Goal: Check status: Check status

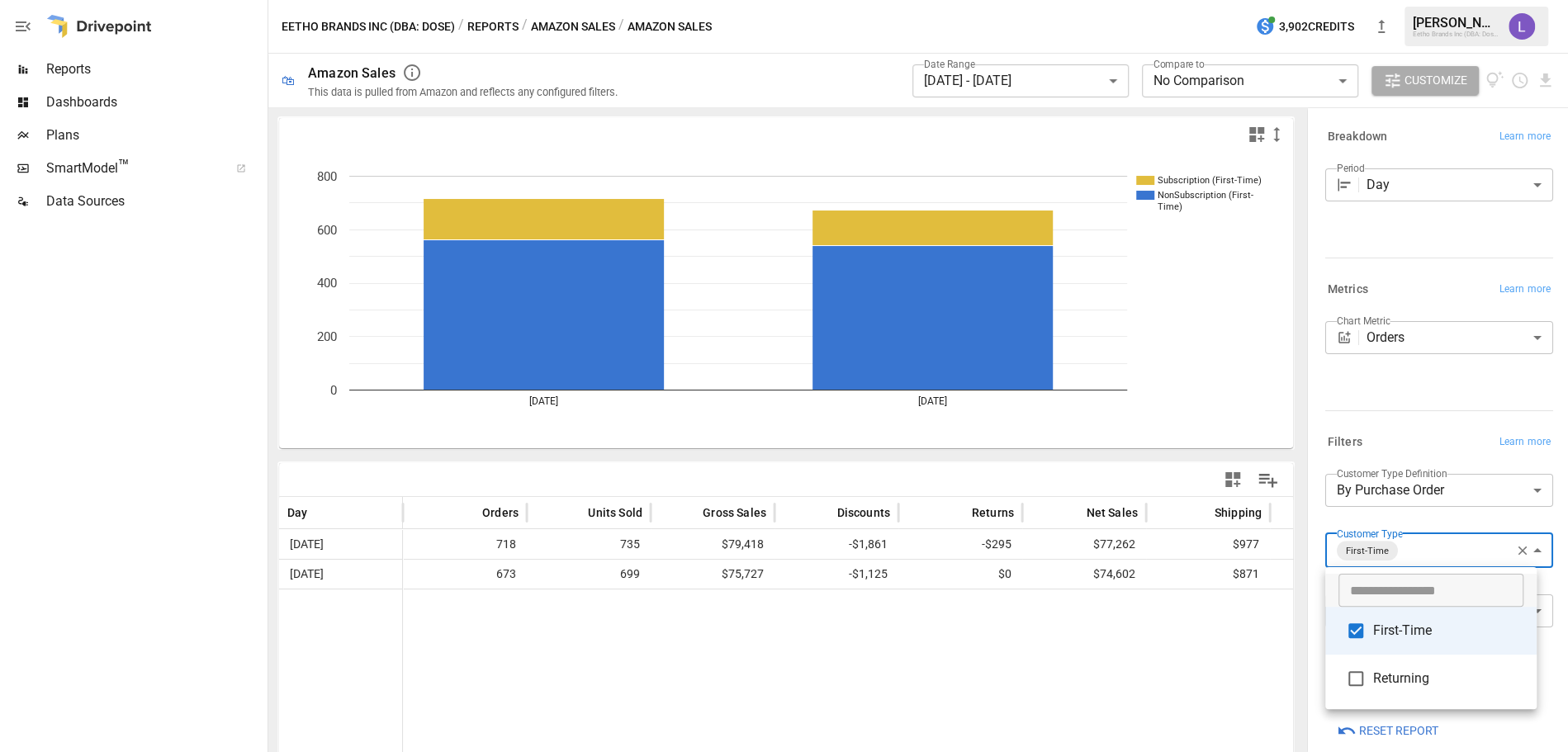
click at [1072, 71] on div at bounding box center [784, 376] width 1568 height 752
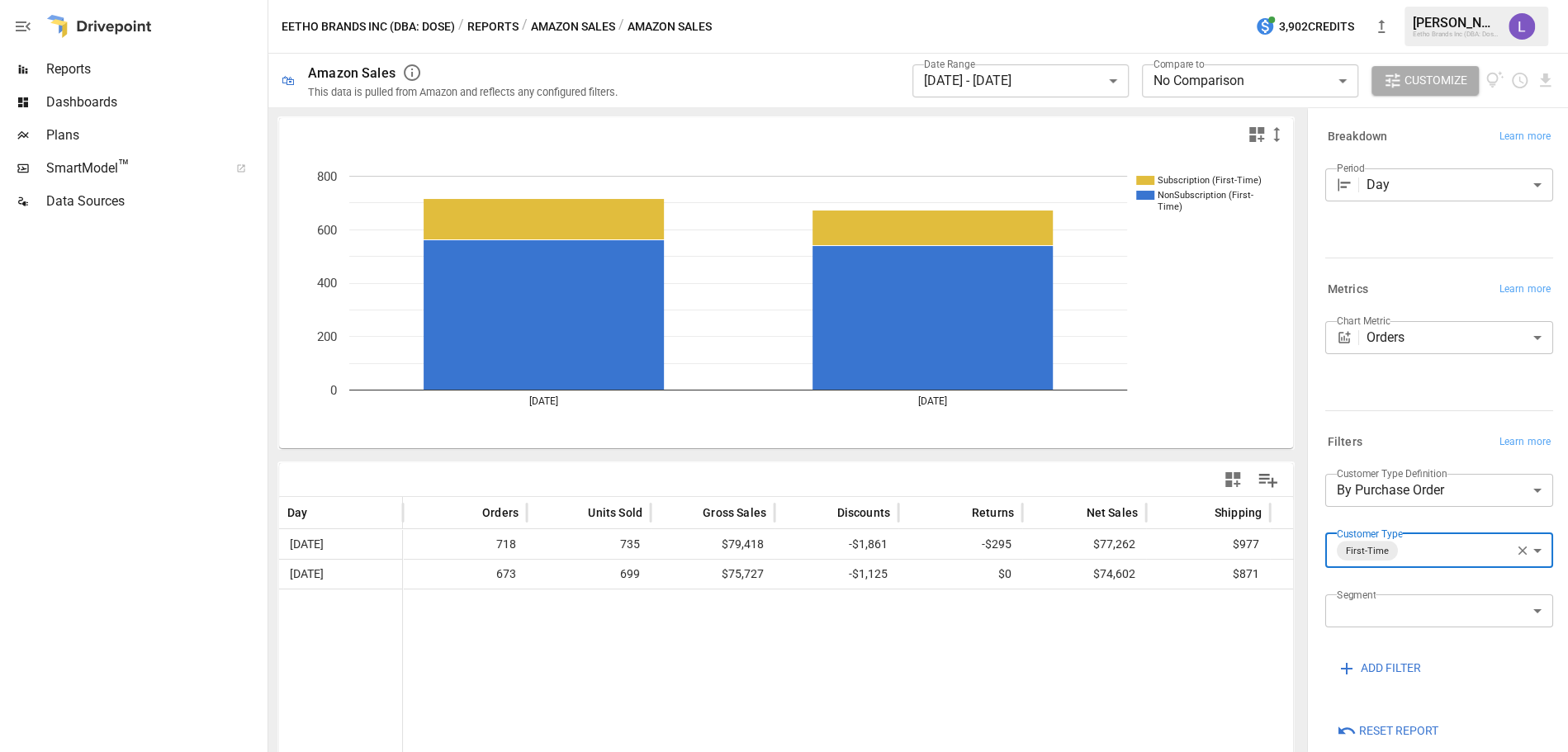
click at [1022, 0] on body "**********" at bounding box center [784, 0] width 1568 height 0
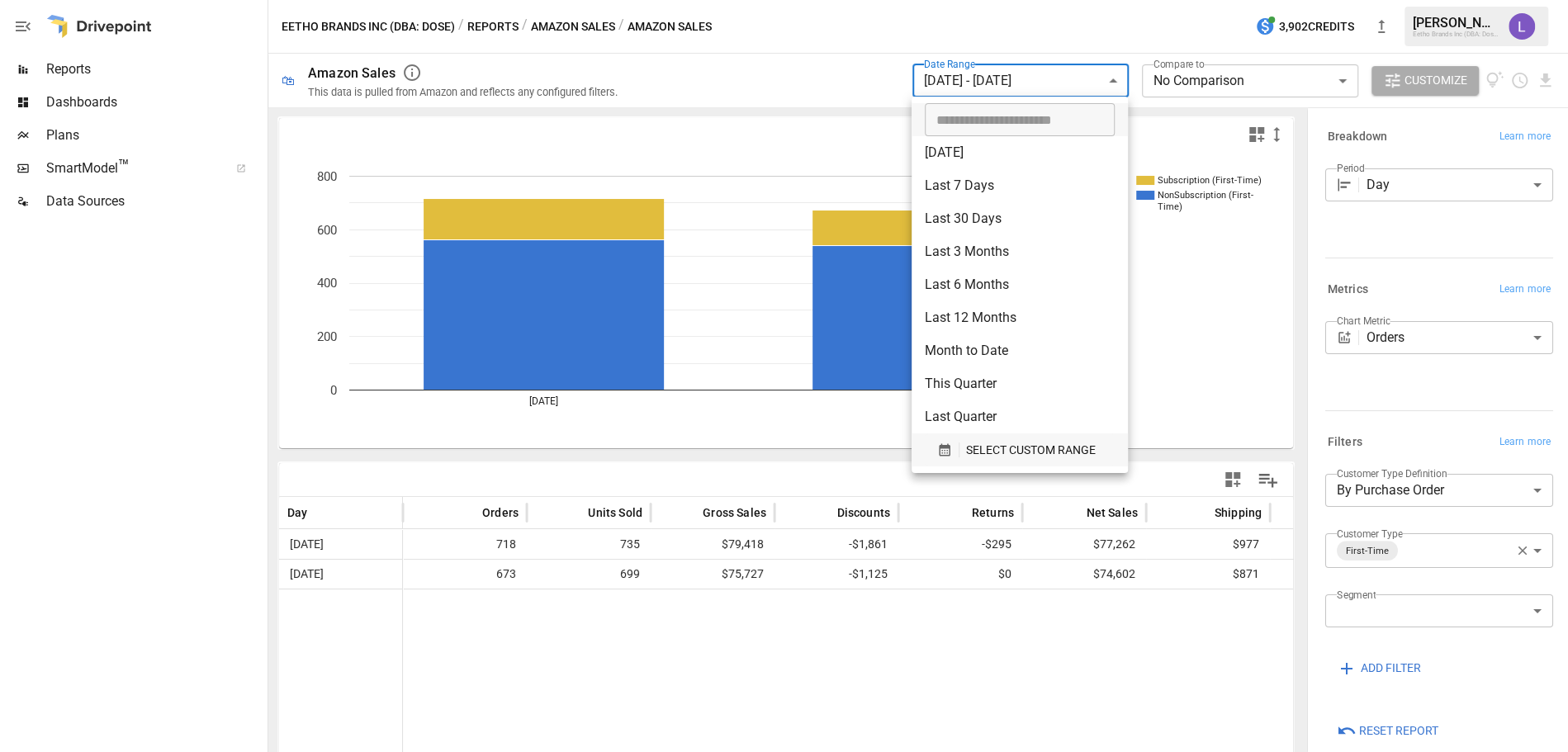
click at [977, 453] on span "SELECT CUSTOM RANGE" at bounding box center [1031, 450] width 130 height 20
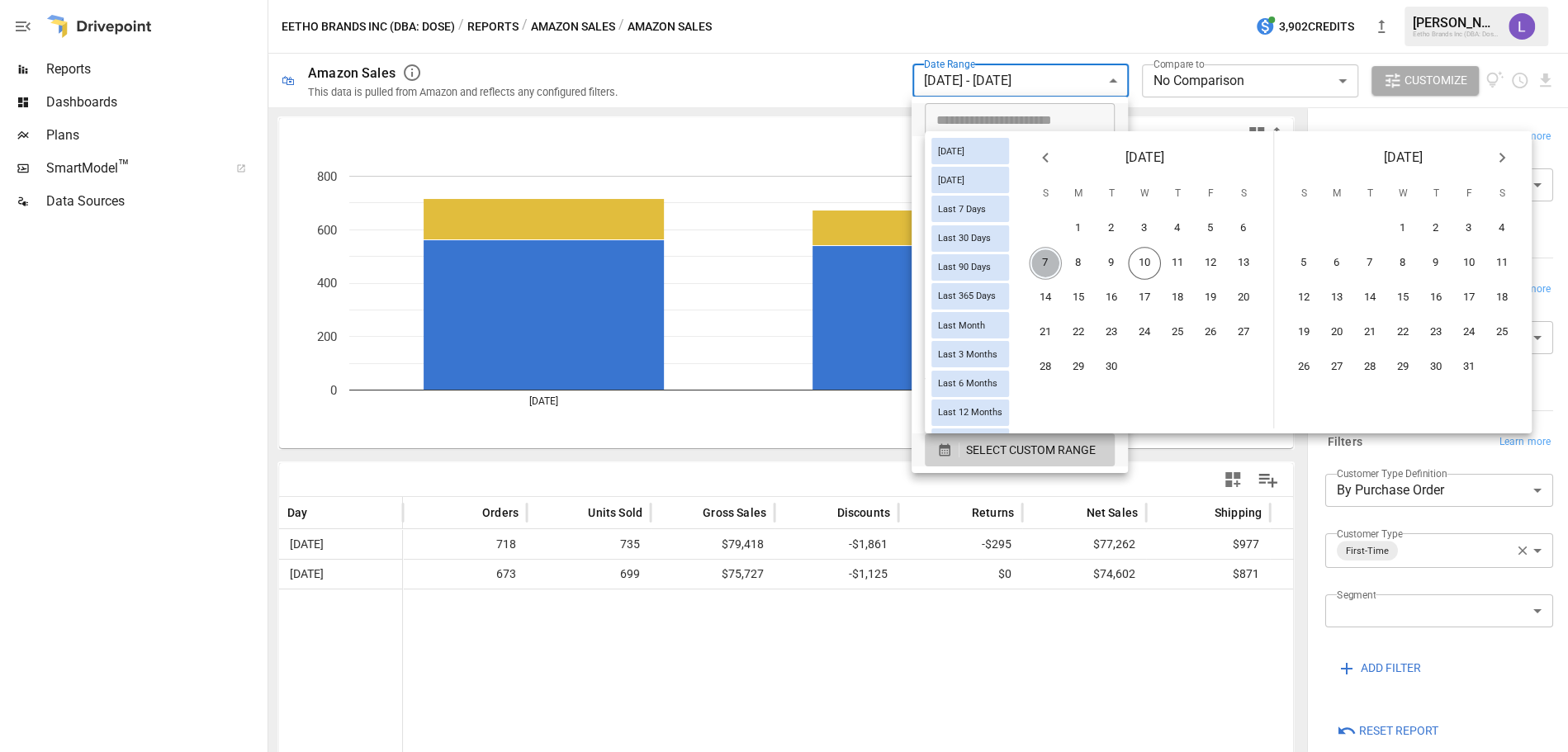
click at [1062, 267] on button "7" at bounding box center [1045, 263] width 33 height 33
click at [1113, 267] on button "9" at bounding box center [1111, 263] width 33 height 33
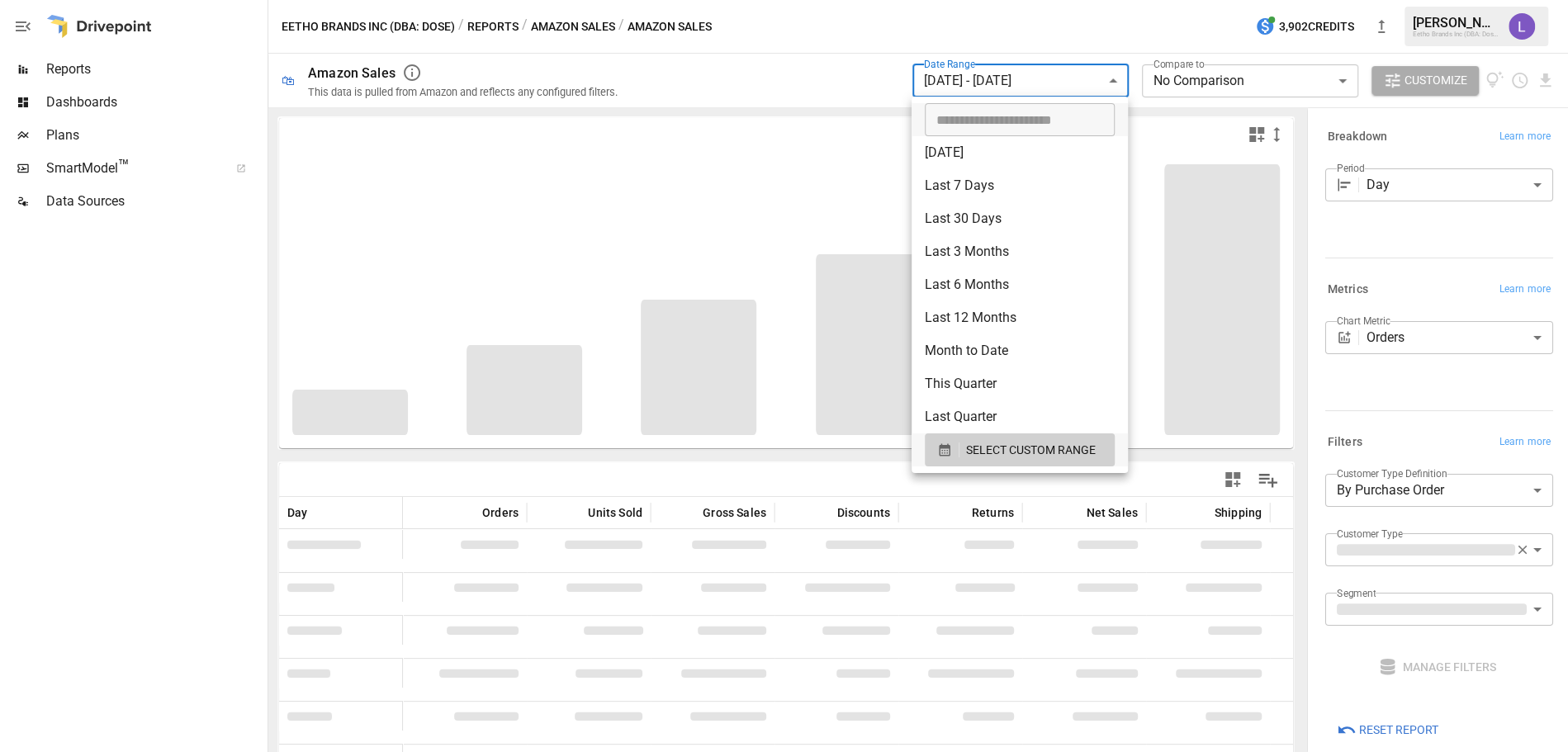
click at [1097, 77] on div at bounding box center [784, 376] width 1568 height 752
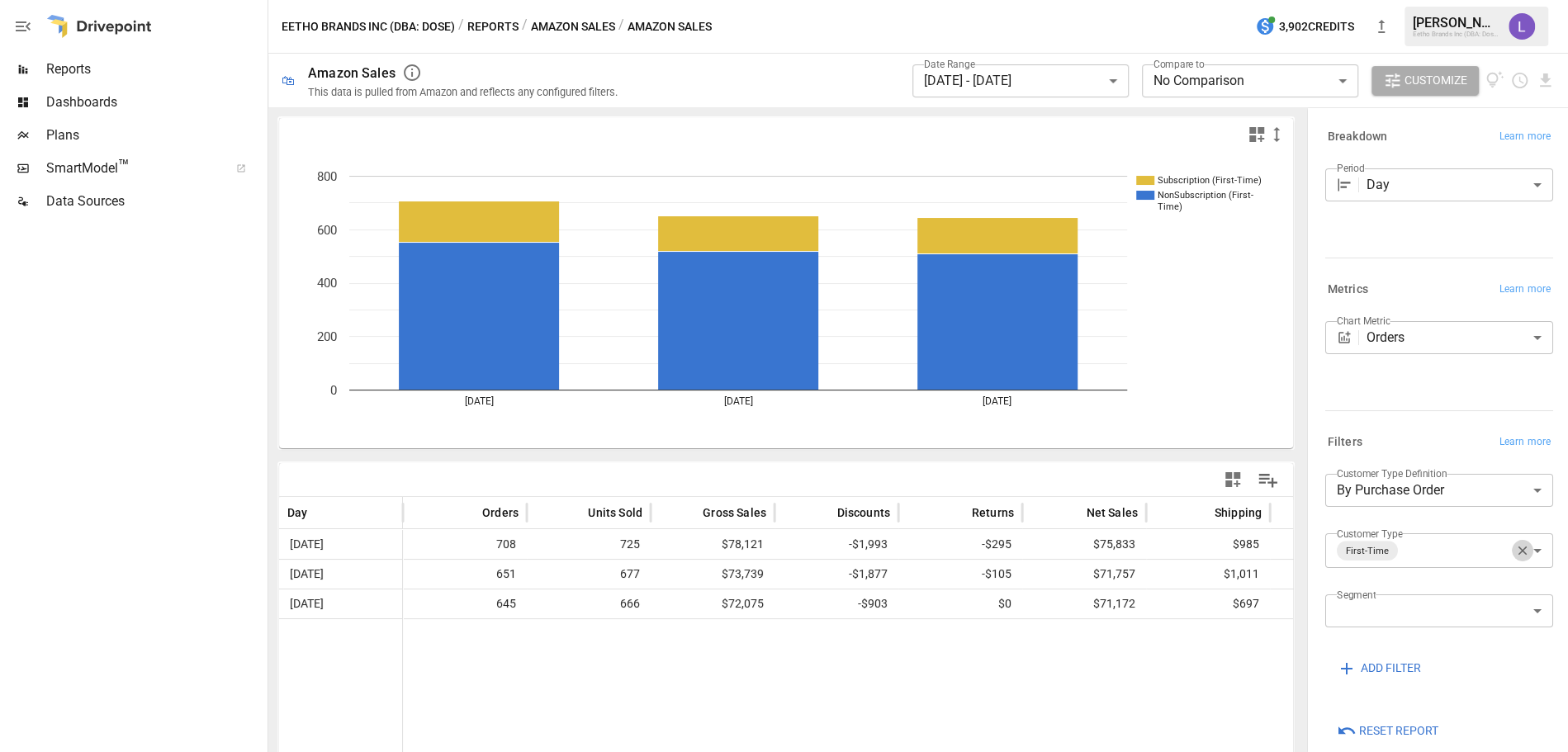
click at [1515, 550] on icon "button" at bounding box center [1522, 550] width 15 height 15
